Goal: Information Seeking & Learning: Learn about a topic

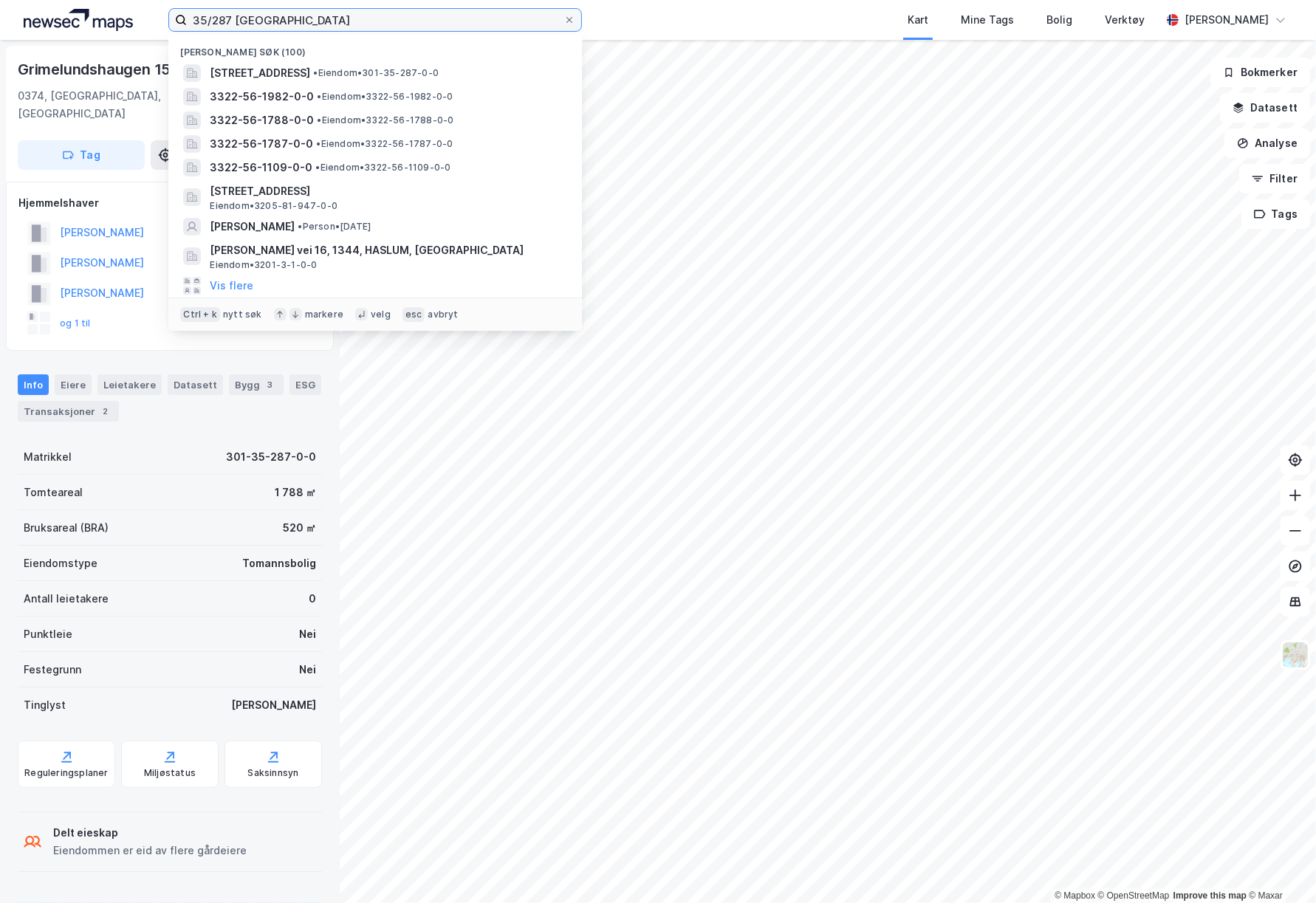
drag, startPoint x: 260, startPoint y: 16, endPoint x: 160, endPoint y: 18, distance: 100.0
click at [160, 18] on div "35/287 oslo Nylige søk (100) [STREET_ADDRESS] • Eiendom • 301-35-287-0-0 3322-5…" at bounding box center [658, 20] width 1316 height 40
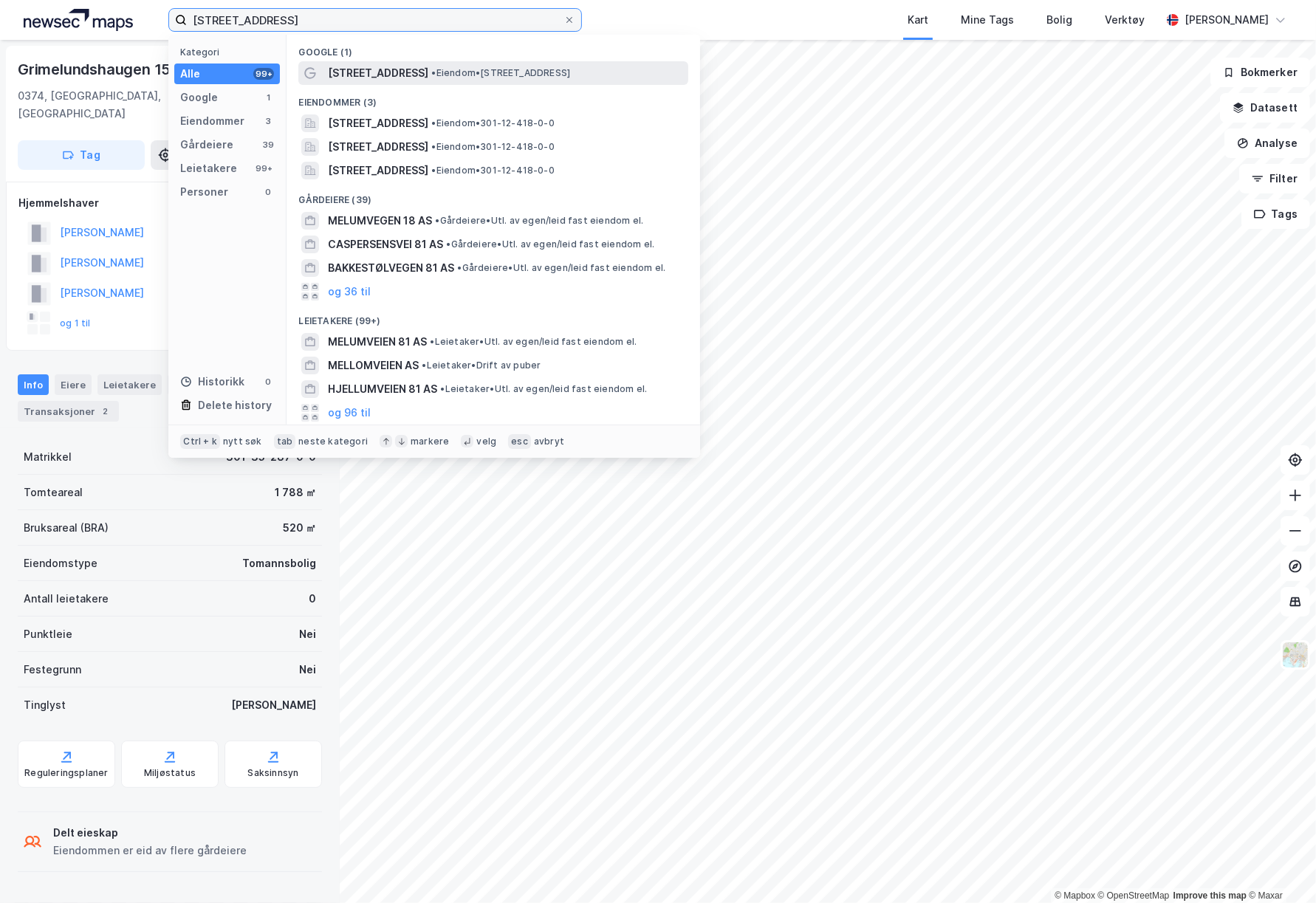
type input "[STREET_ADDRESS]"
click at [345, 70] on span "[STREET_ADDRESS]" at bounding box center [378, 73] width 100 height 18
